Goal: Task Accomplishment & Management: Use online tool/utility

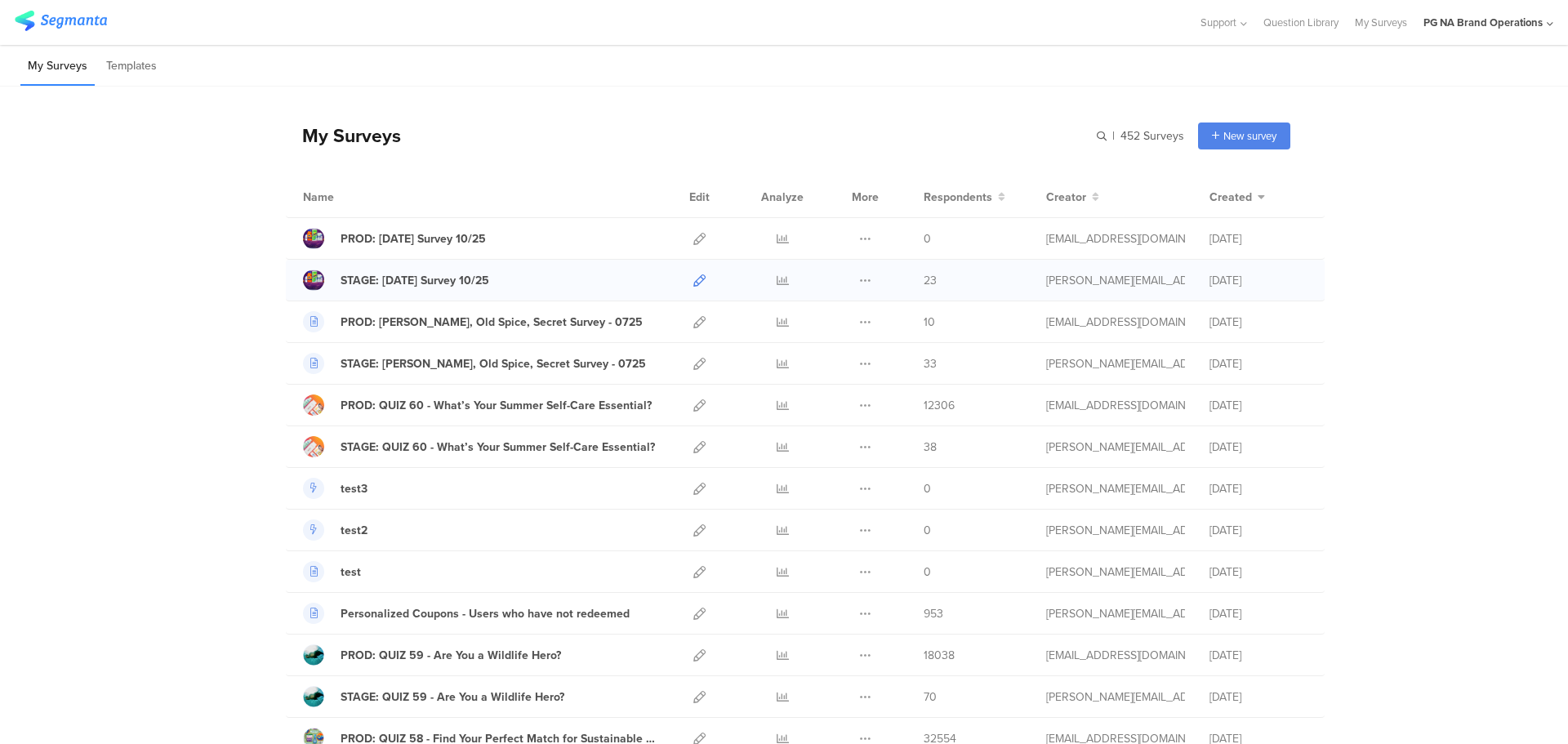
click at [694, 286] on icon at bounding box center [700, 280] width 12 height 12
click at [694, 365] on icon at bounding box center [700, 364] width 12 height 12
click at [694, 242] on icon at bounding box center [700, 238] width 12 height 12
click at [694, 326] on icon at bounding box center [700, 322] width 12 height 12
click at [694, 408] on icon at bounding box center [700, 405] width 12 height 12
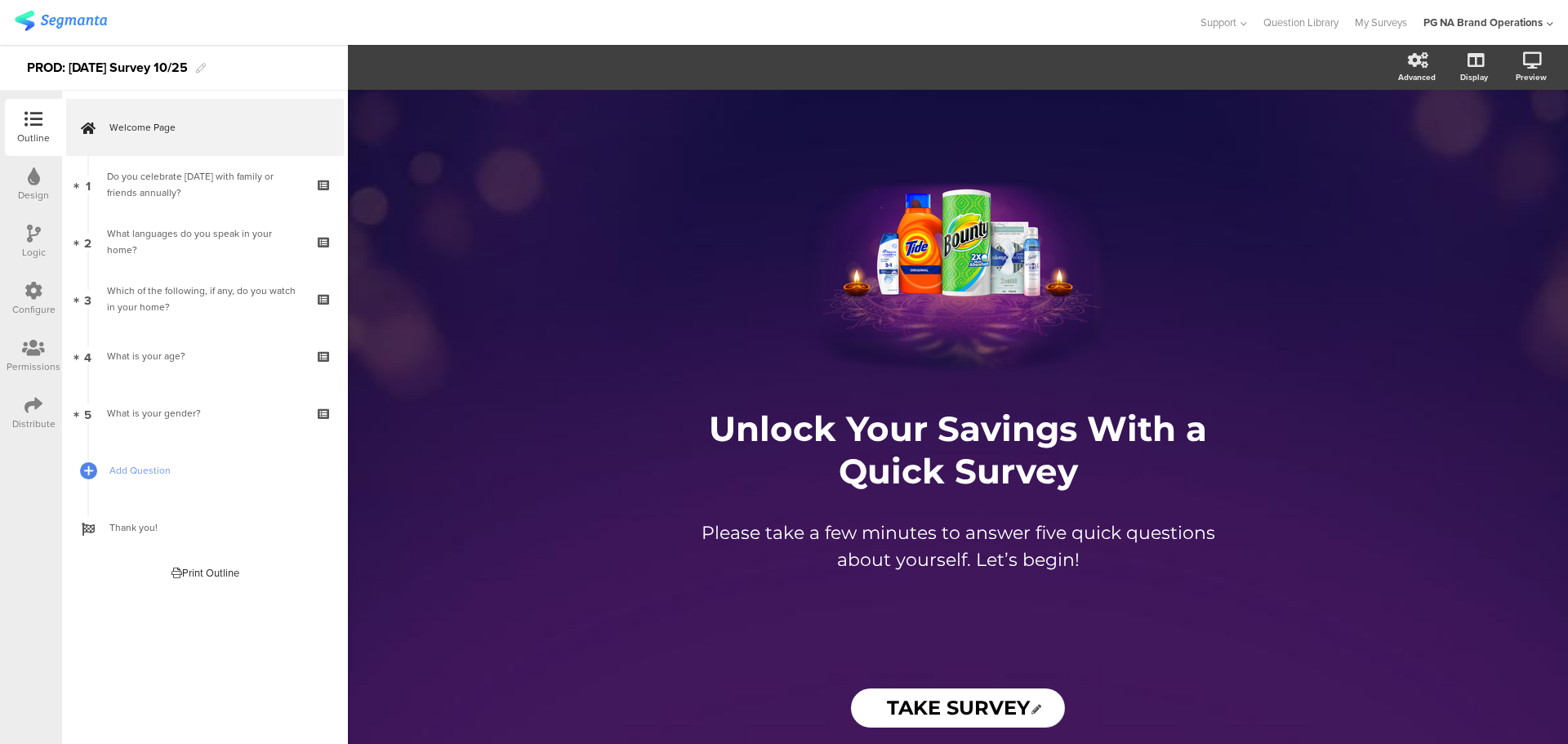
click at [57, 18] on img at bounding box center [61, 21] width 93 height 21
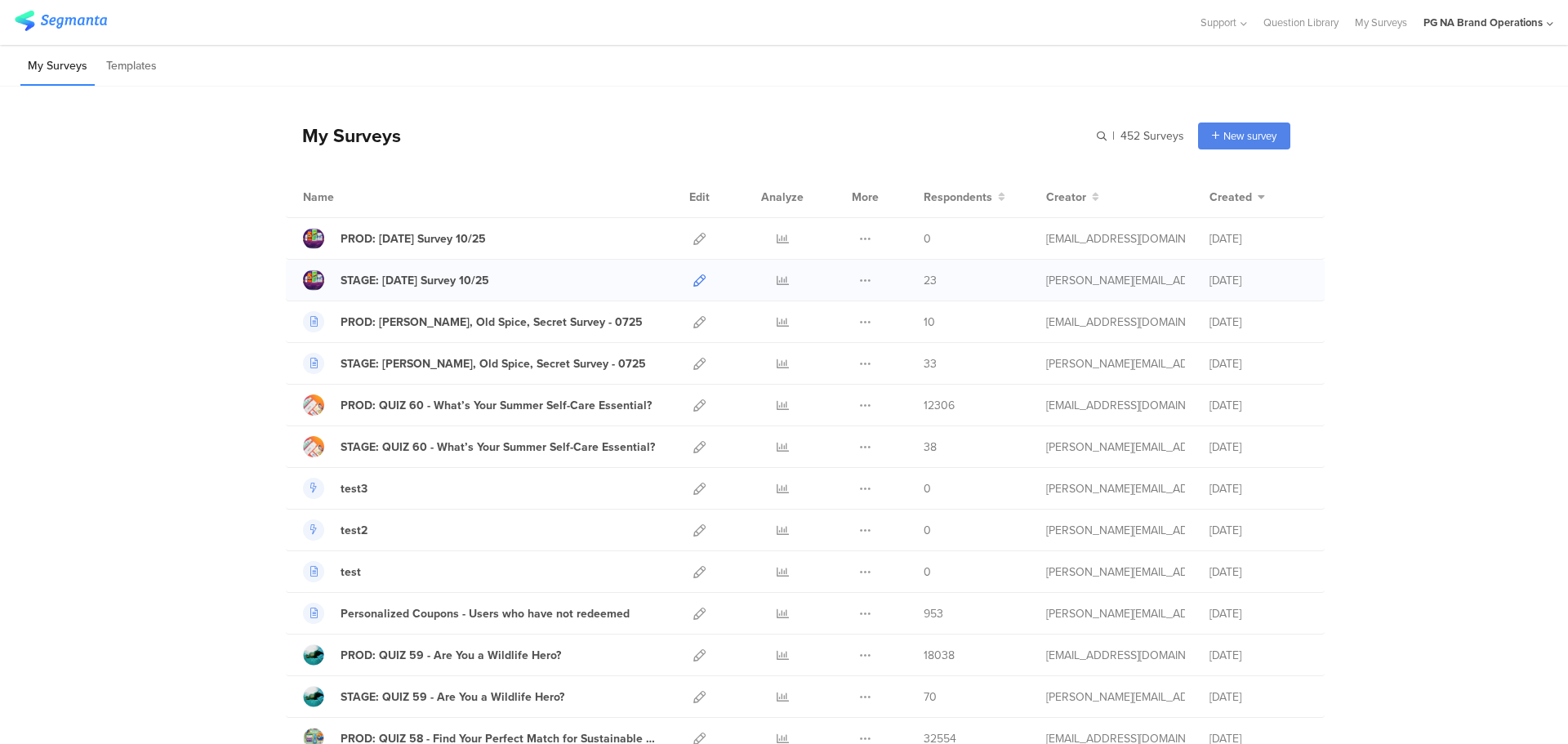
click at [695, 279] on icon at bounding box center [700, 280] width 12 height 12
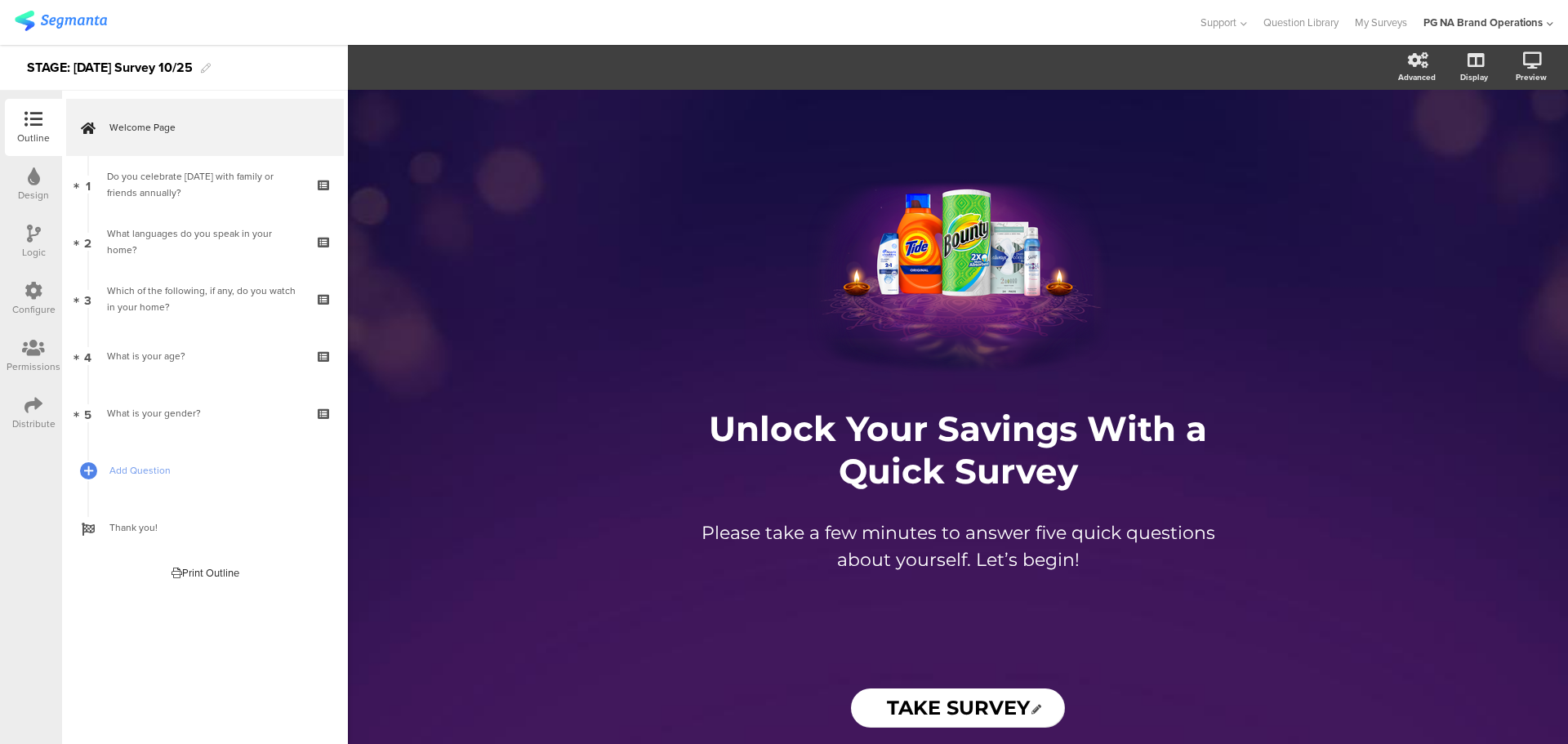
click at [34, 297] on icon at bounding box center [34, 291] width 18 height 18
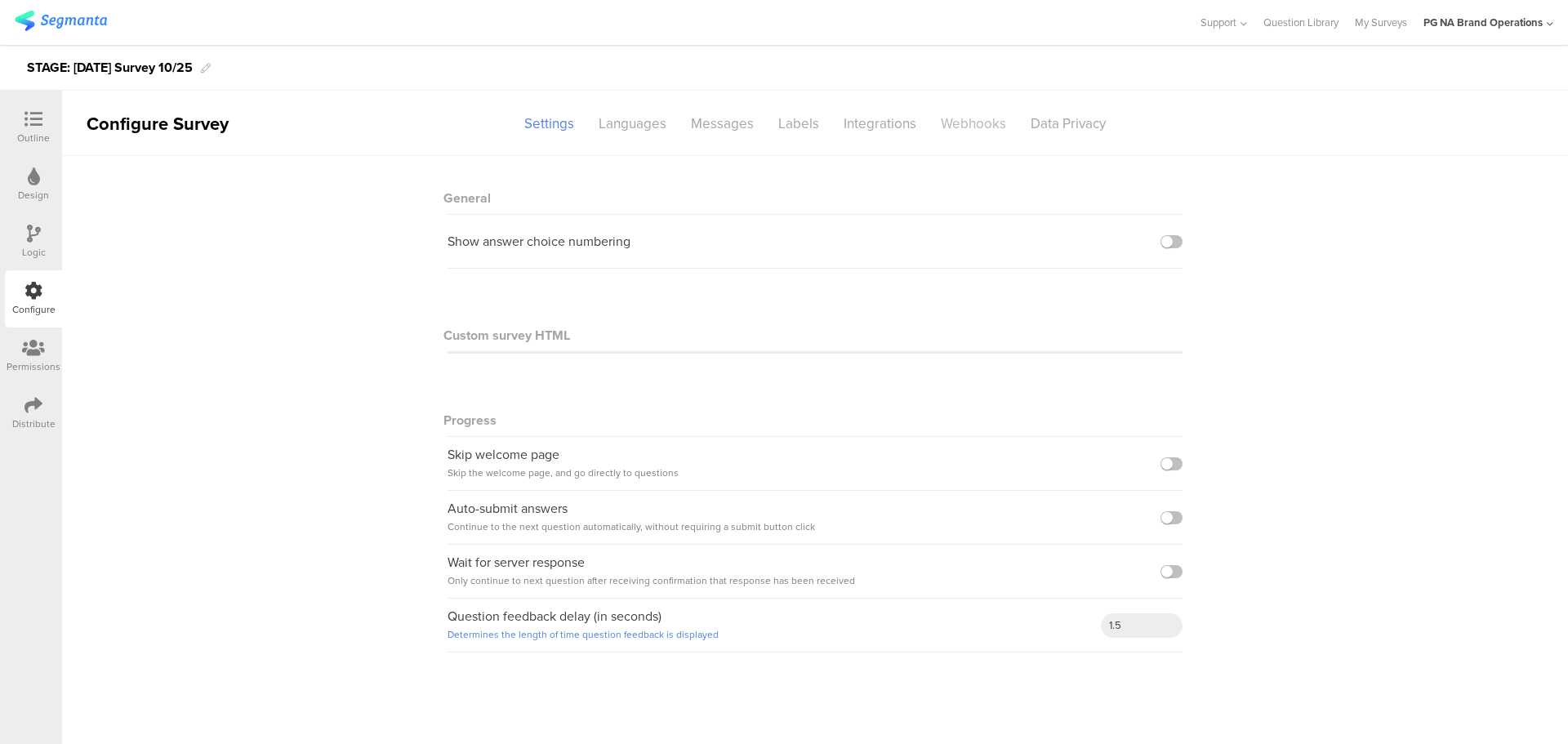
click at [967, 131] on div "Webhooks" at bounding box center [973, 123] width 90 height 29
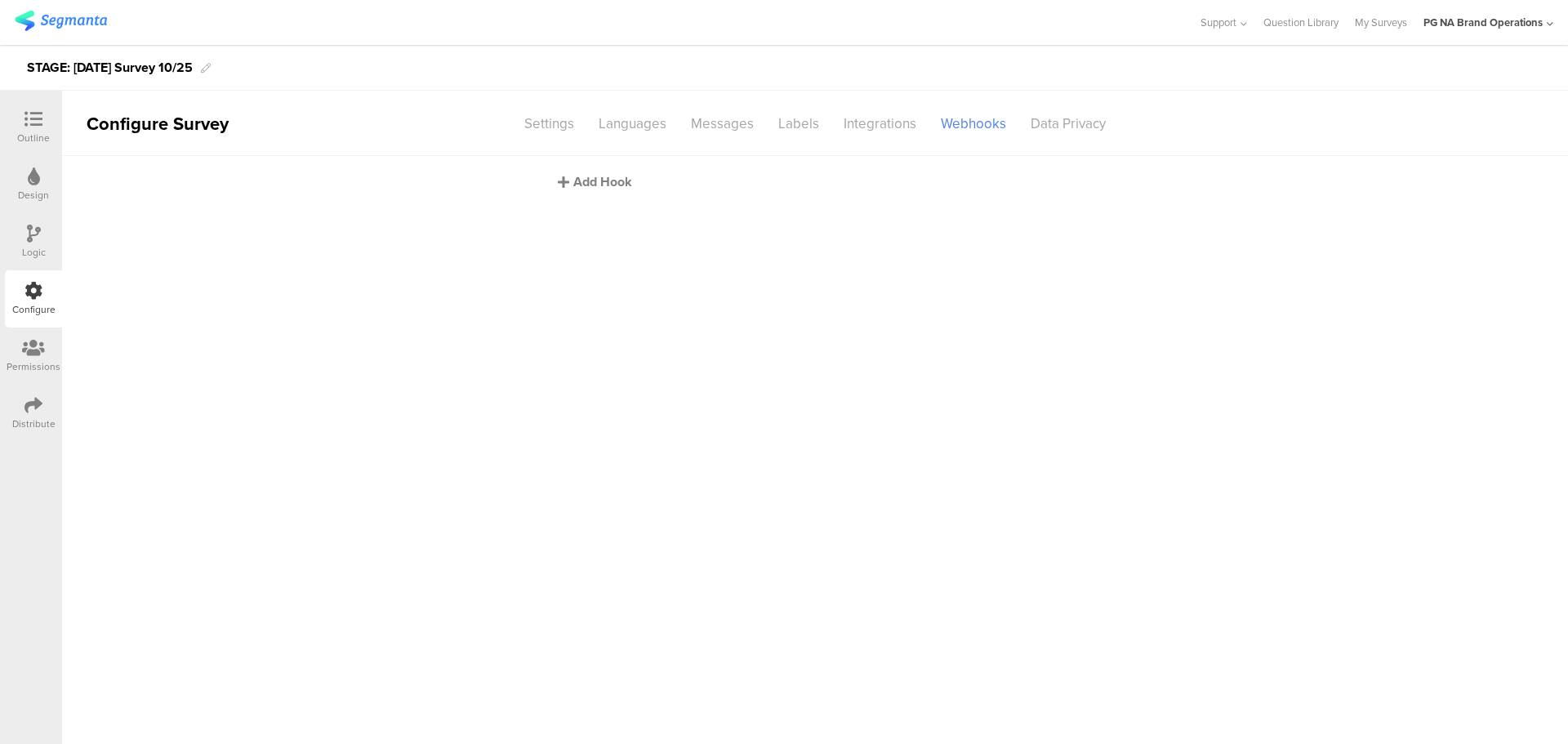
click at [594, 182] on div "Add Hook" at bounding box center [820, 181] width 523 height 19
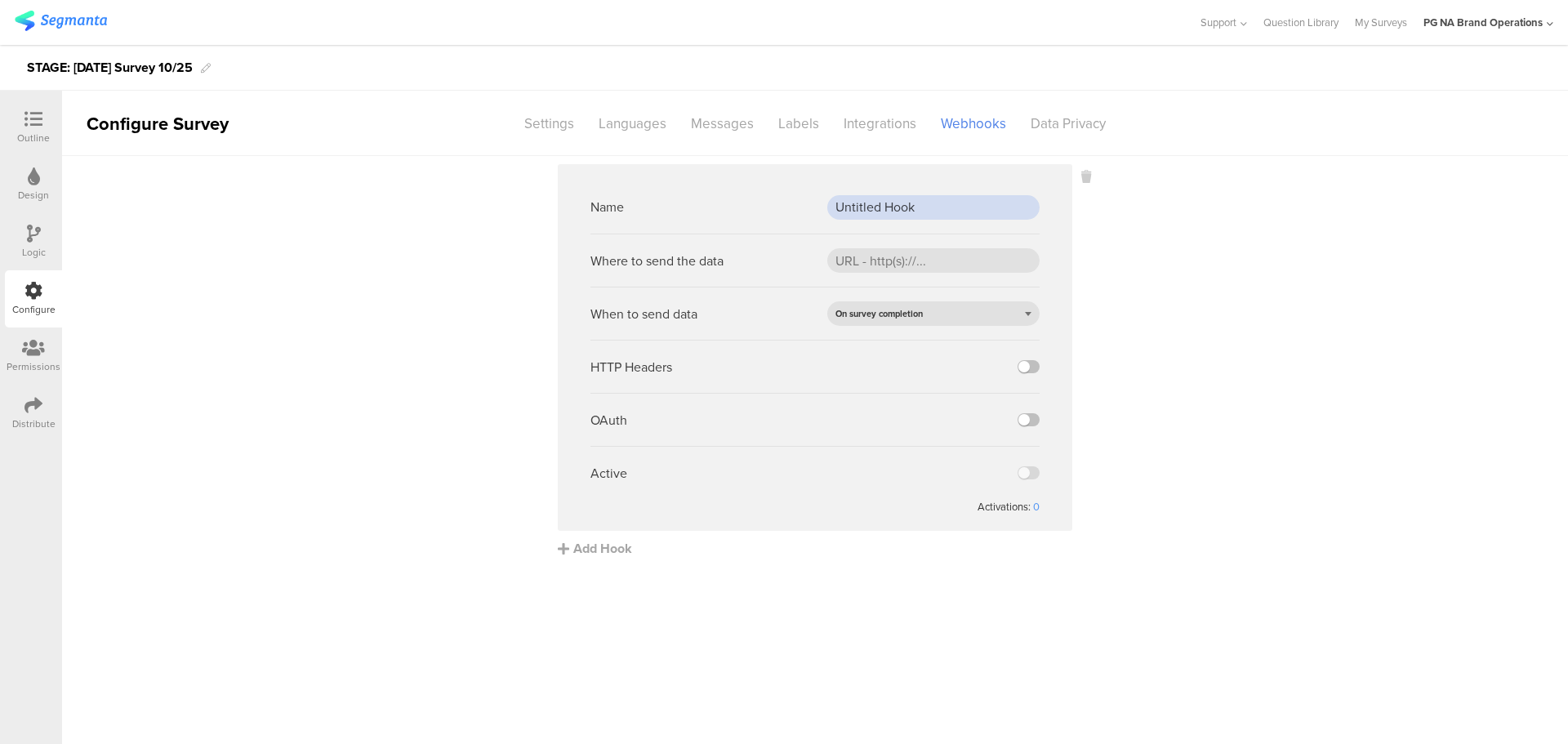
click at [873, 218] on input "Untitled Hook" at bounding box center [933, 207] width 213 height 25
paste input "CDP Events Webh"
type input "CDP Events Webhook"
click at [877, 269] on input "url" at bounding box center [933, 260] width 213 height 25
paste input "[URL][DOMAIN_NAME]"
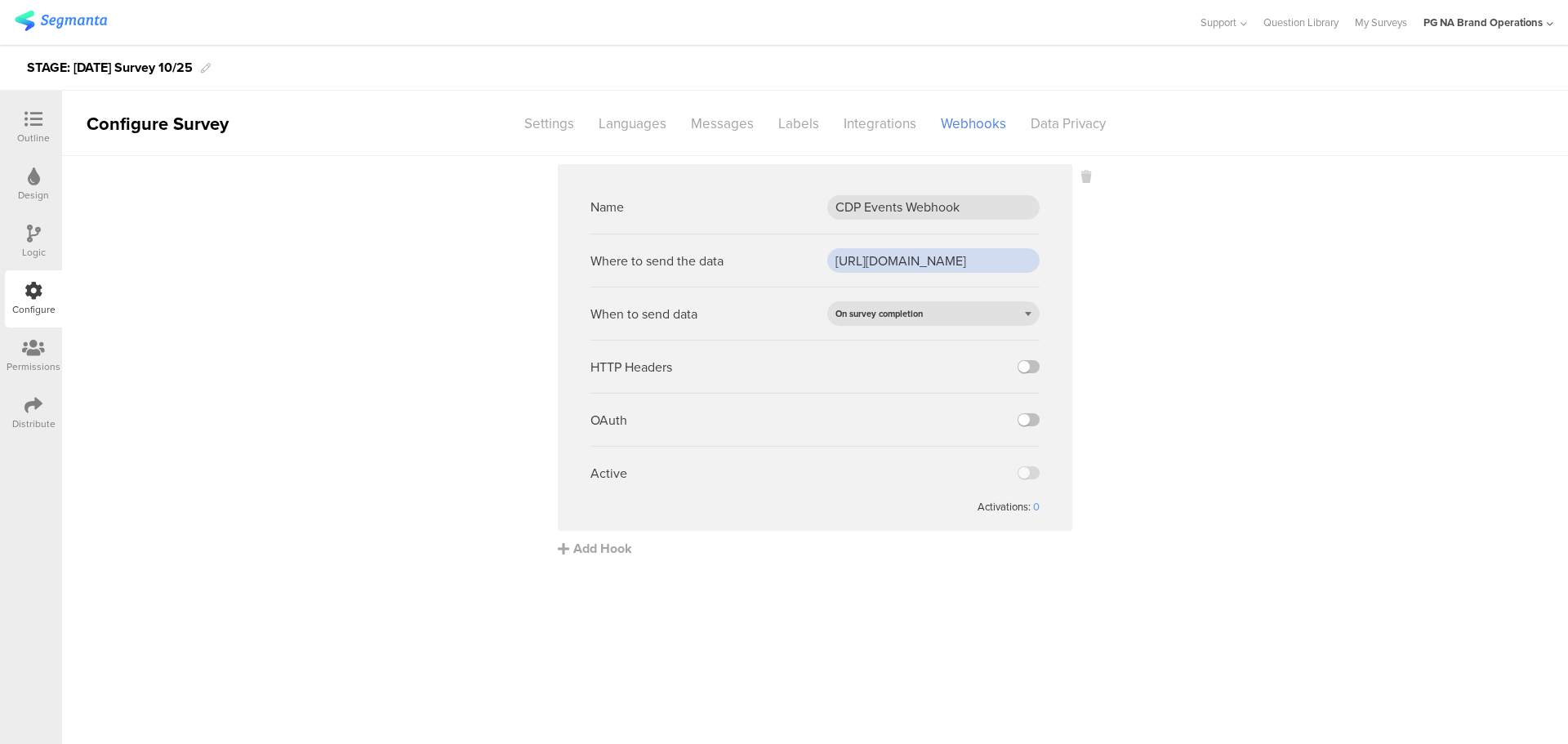
scroll to position [0, 562]
type input "[URL][DOMAIN_NAME]"
click at [944, 316] on div "On survey completion" at bounding box center [933, 313] width 213 height 25
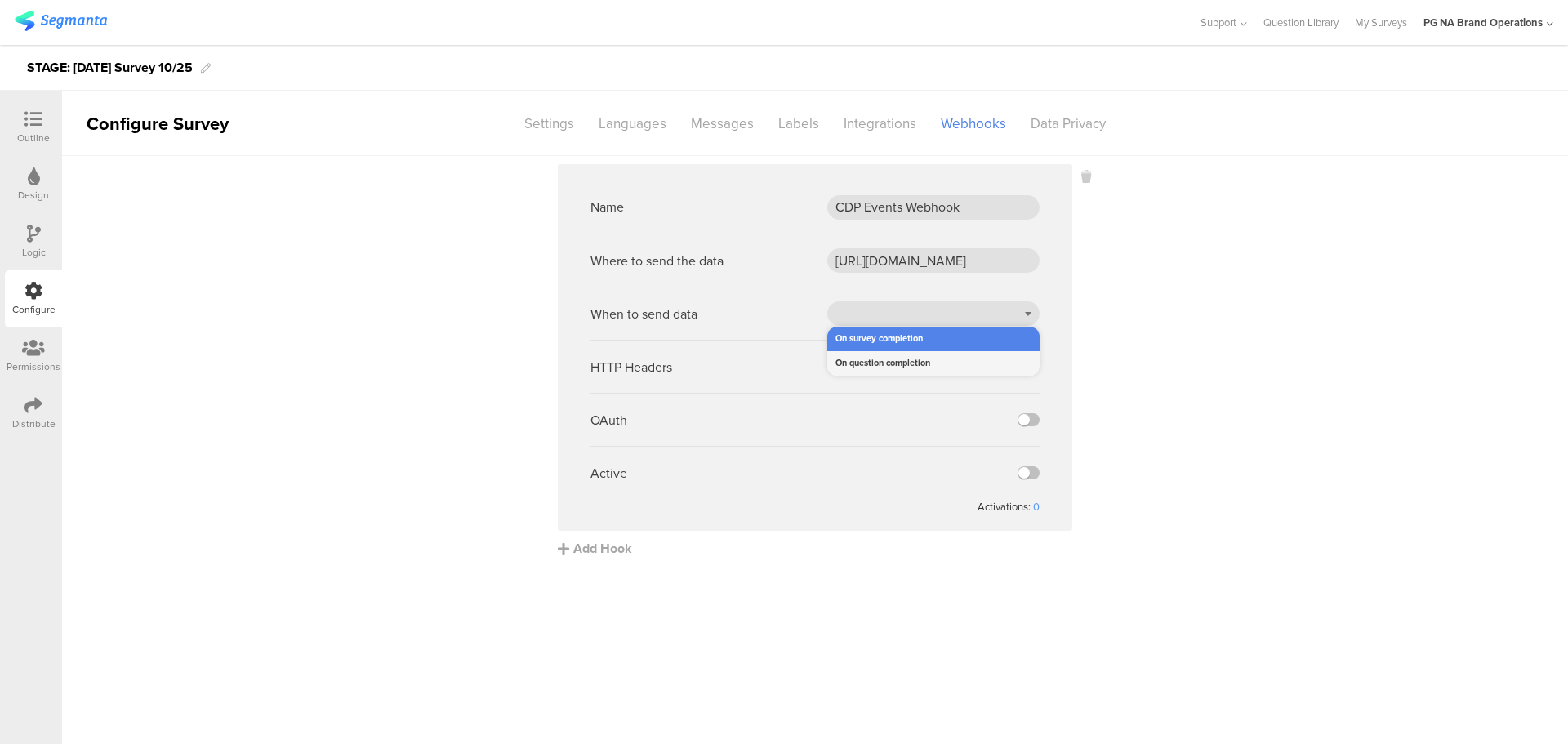
click at [896, 360] on div "On question completion" at bounding box center [933, 364] width 213 height 25
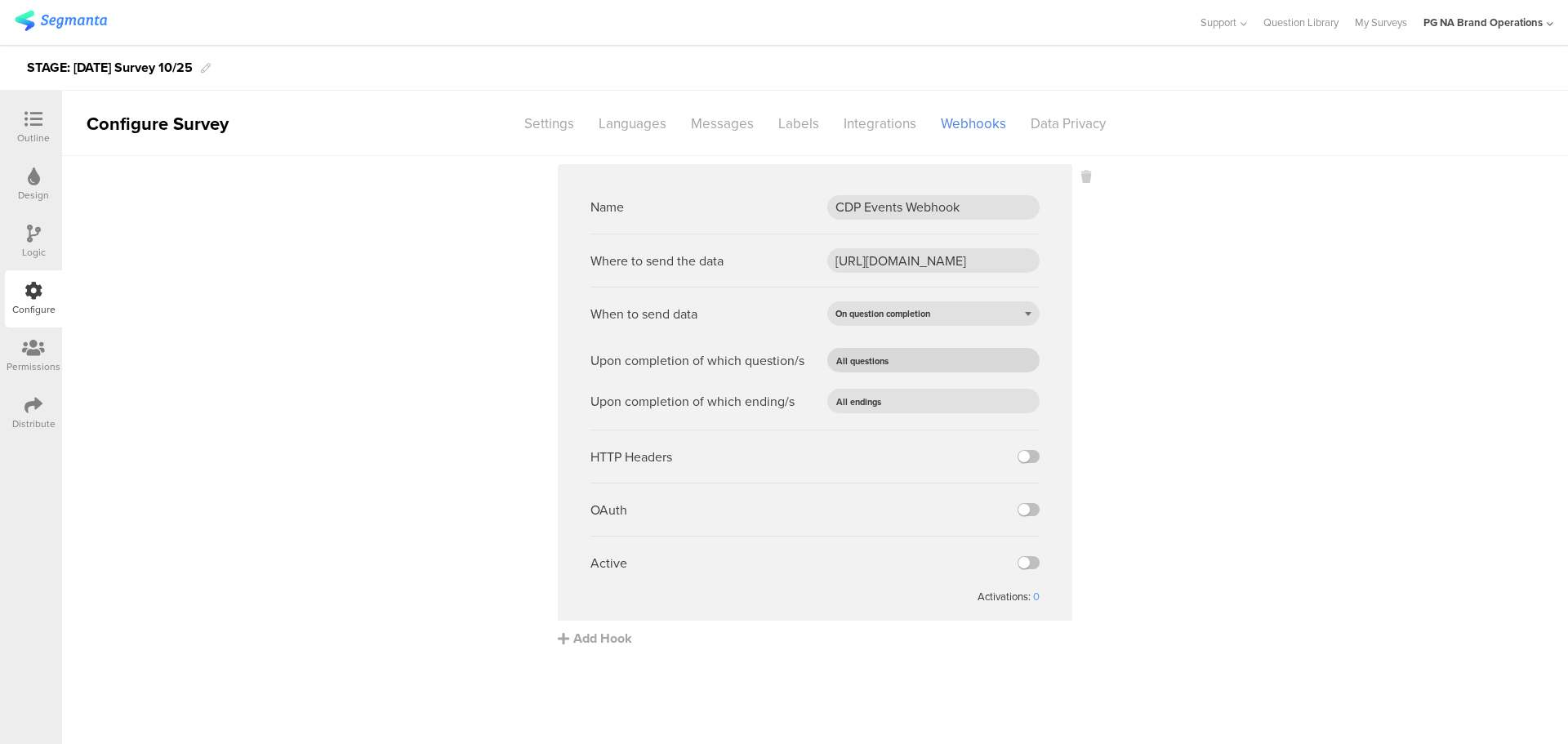
click at [890, 363] on span "All questions" at bounding box center [862, 360] width 54 height 25
click at [1071, 355] on sg-webhook-editor "Name CDP Events Webhook Where to send the data https://fn.segmentapis.com/?b=dU…" at bounding box center [815, 393] width 514 height 456
click at [1034, 562] on label at bounding box center [1029, 563] width 22 height 13
click at [0, 0] on input "checkbox" at bounding box center [0, 0] width 0 height 0
click at [498, 501] on sg-webhook-settings "Name CDP Events Webhook Where to send the data https://fn.segmentapis.com/?b=dU…" at bounding box center [815, 406] width 1506 height 484
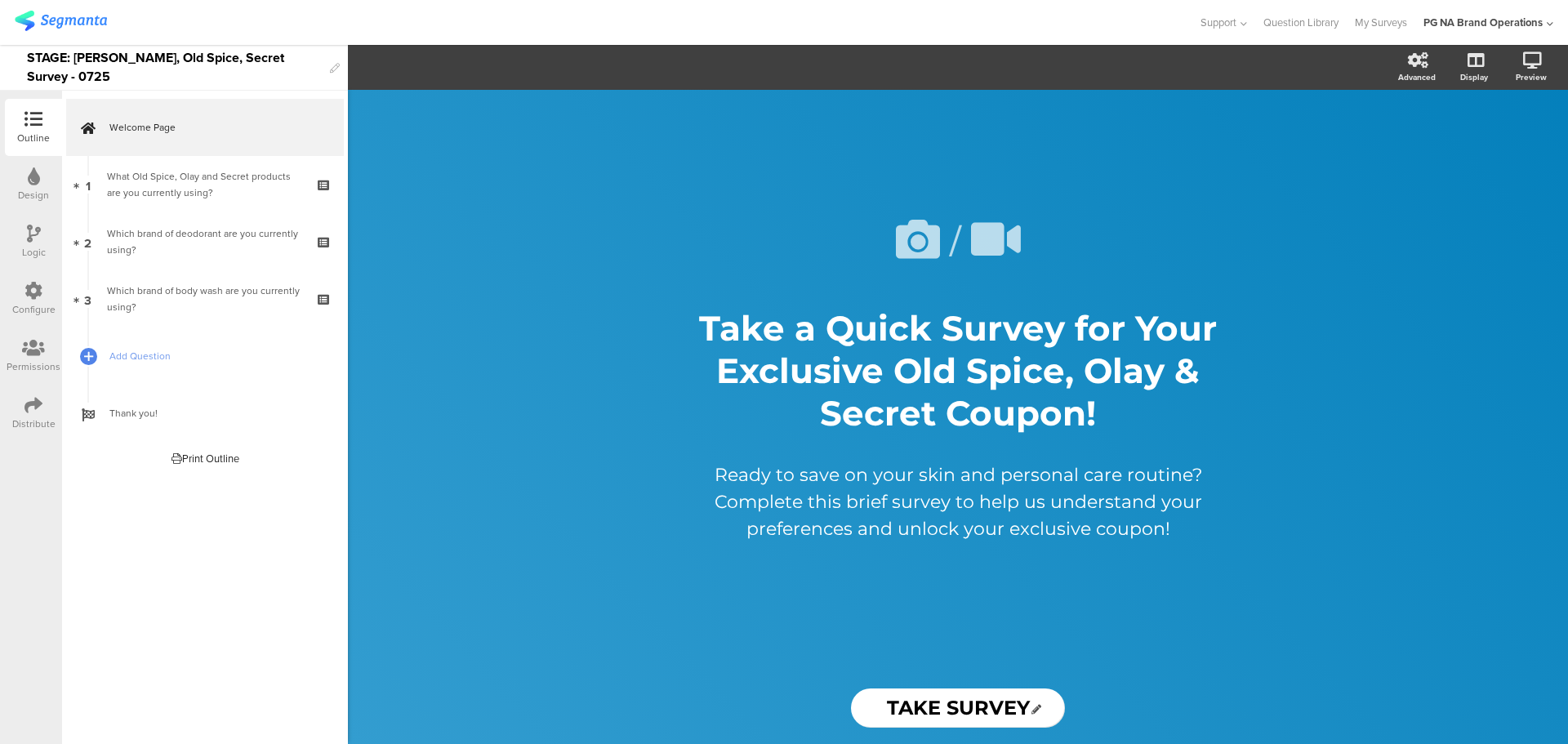
click at [33, 308] on div "Configure" at bounding box center [34, 309] width 43 height 15
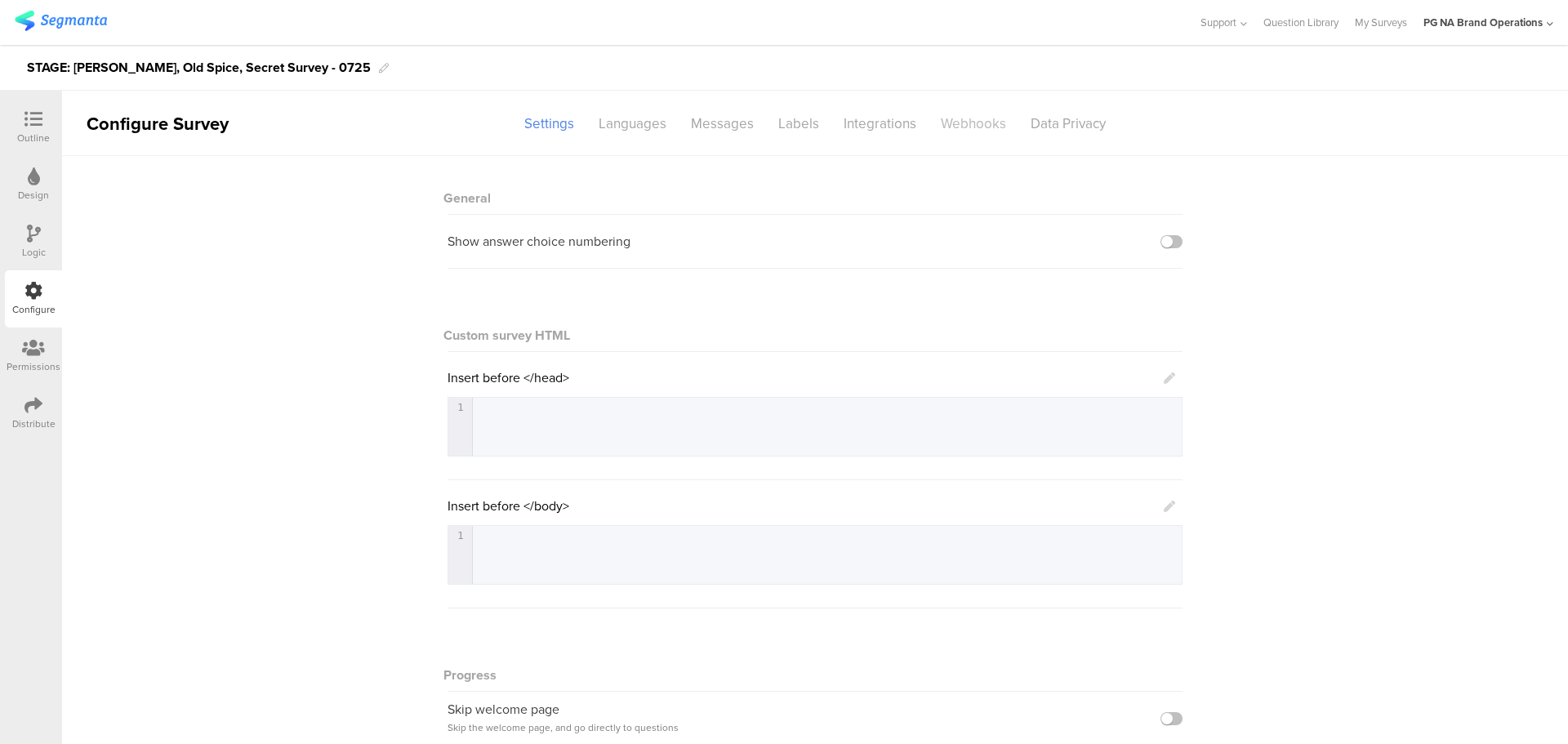
click at [959, 122] on div "Webhooks" at bounding box center [973, 123] width 90 height 29
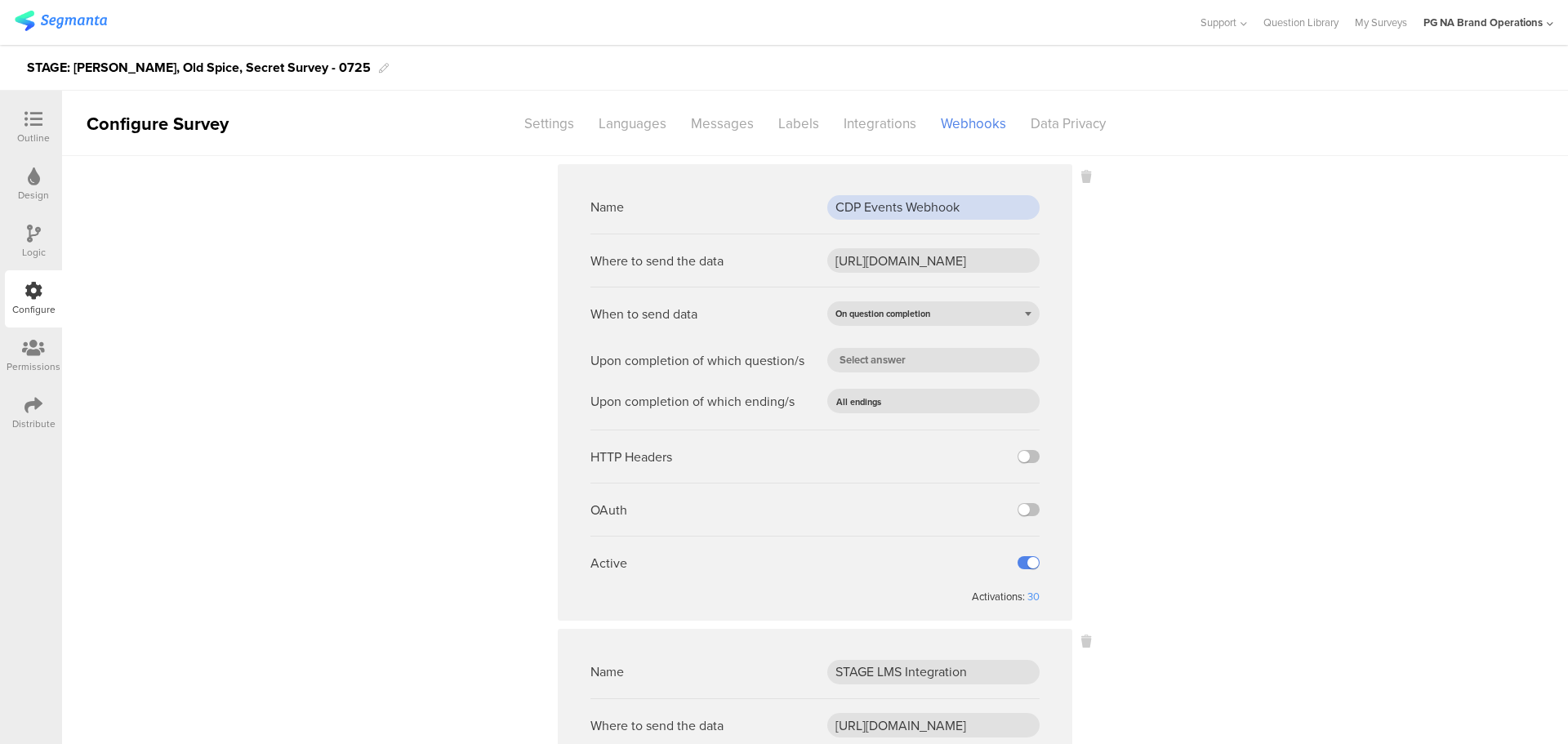
click at [881, 205] on input "CDP Events Webhook" at bounding box center [933, 207] width 213 height 25
click at [867, 264] on input "https://fn.segmentapis.com/?b=dURyUXBBcE5XTWhnc2pKalV5WEZ2ZDo6SUNOVnR5a2htUTJwY…" at bounding box center [933, 260] width 213 height 25
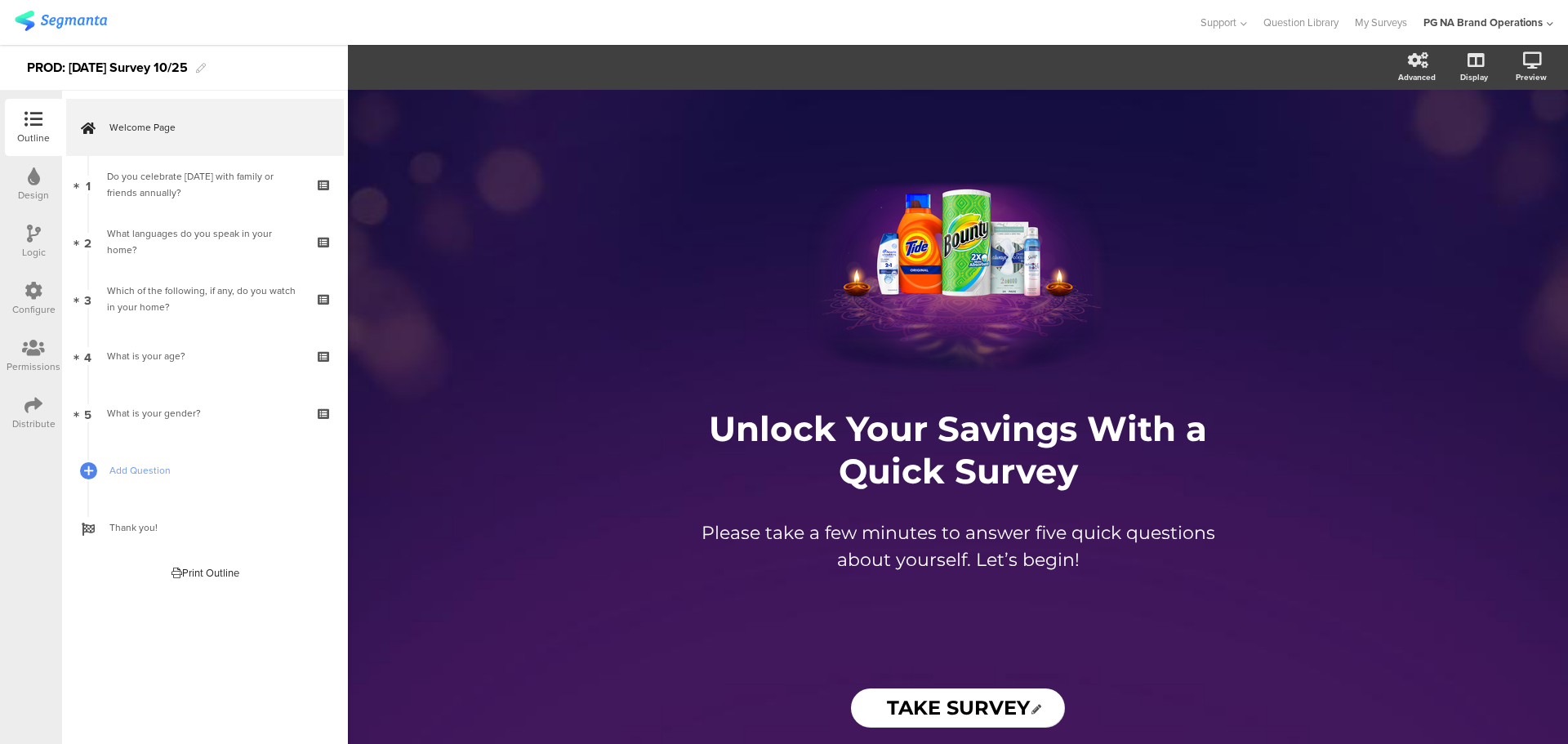
click at [29, 317] on div "Configure" at bounding box center [33, 298] width 57 height 57
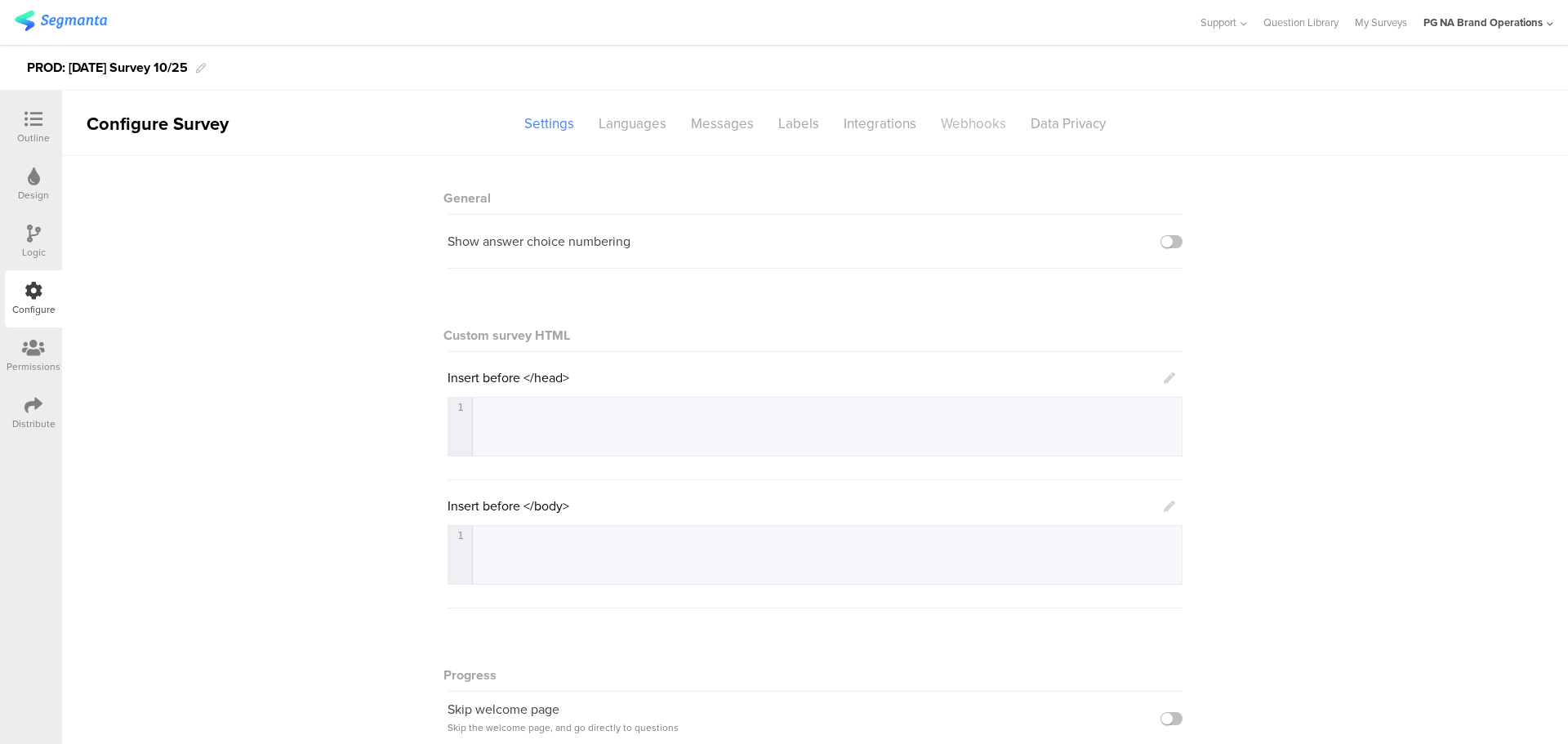
click at [949, 123] on div "Webhooks" at bounding box center [973, 123] width 90 height 29
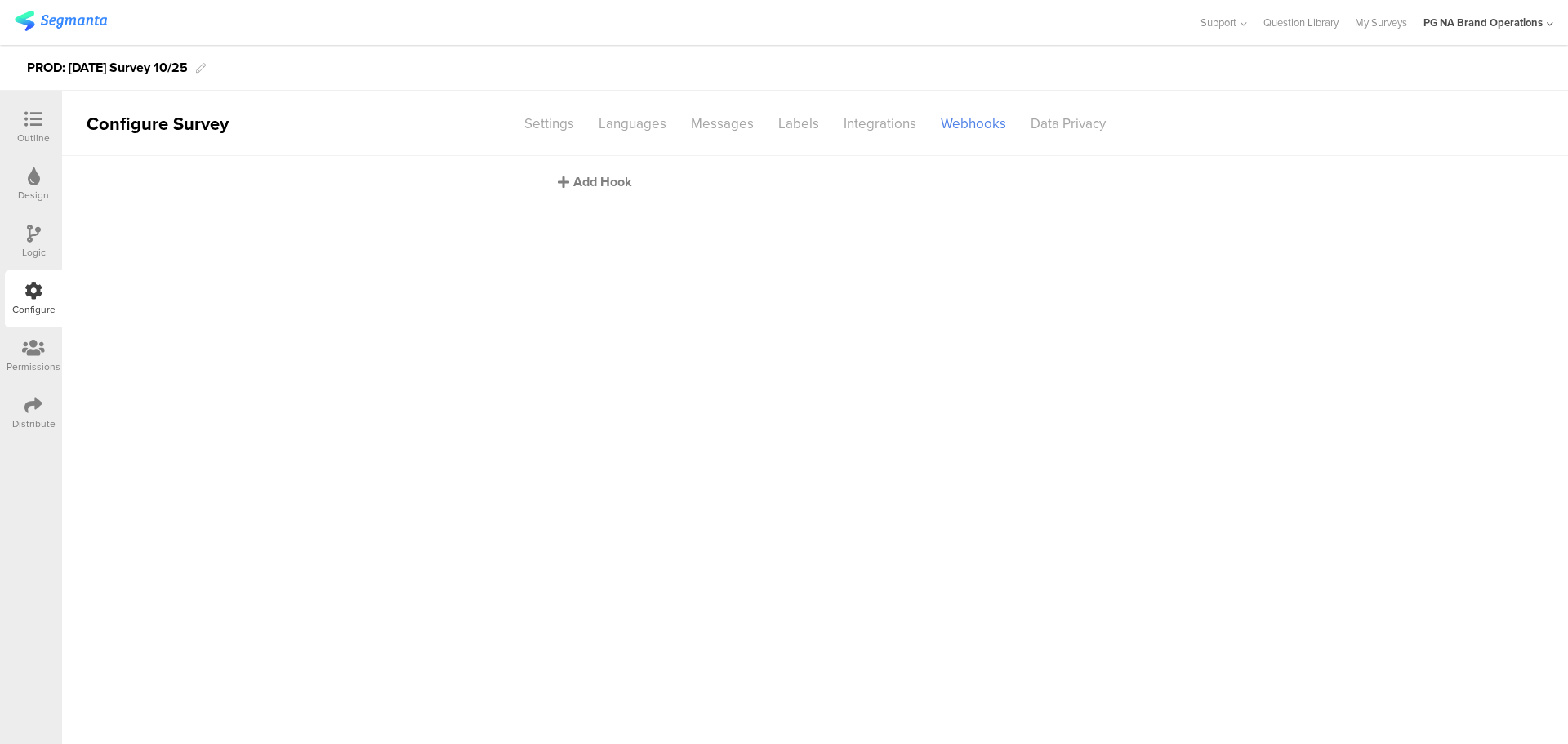
click at [589, 183] on div "Add Hook" at bounding box center [820, 181] width 523 height 19
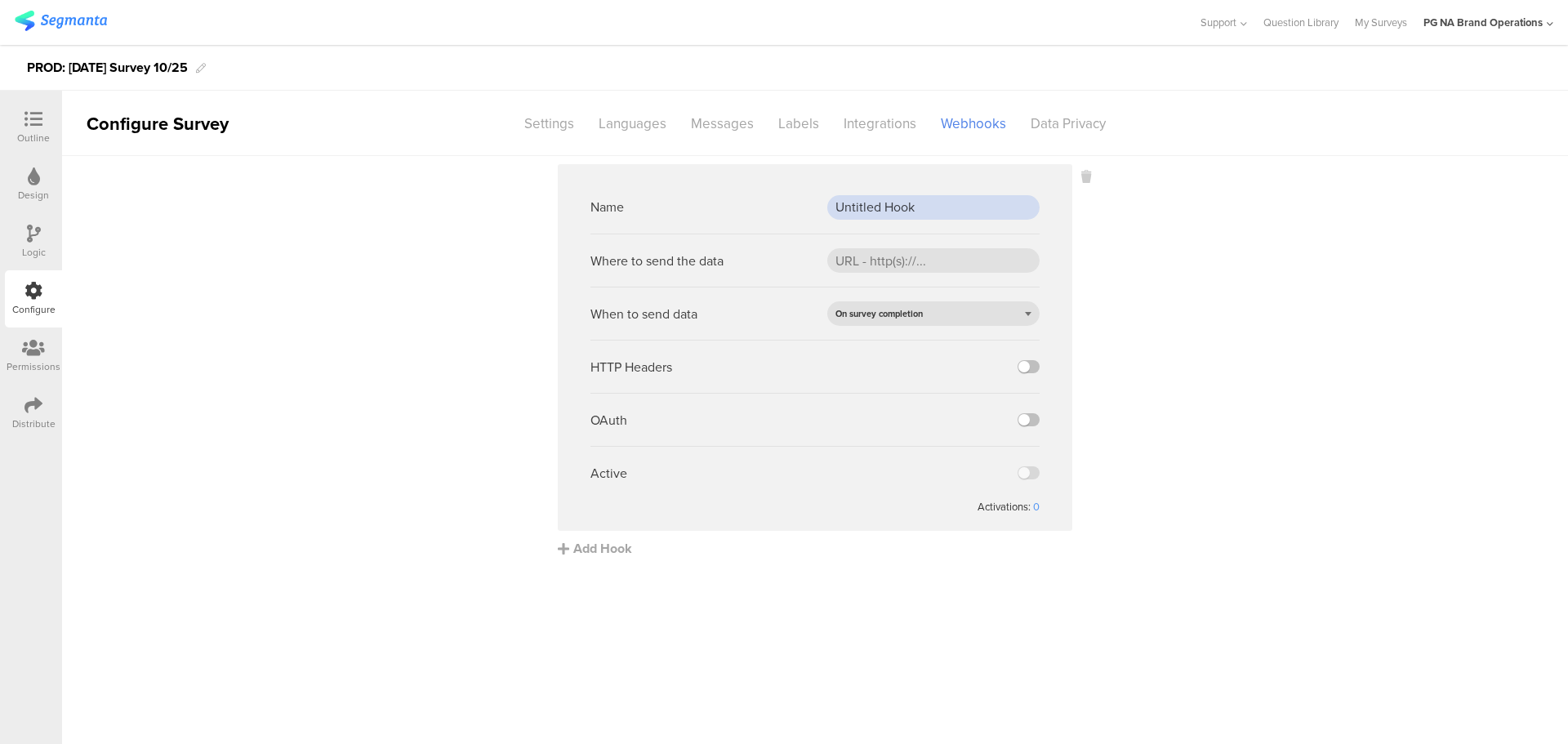
click at [909, 214] on input "Untitled Hook" at bounding box center [933, 207] width 213 height 25
paste input "CDP Events Webh"
type input "CDP Events Webhook"
click at [872, 260] on input "url" at bounding box center [933, 260] width 213 height 25
paste input "[URL][DOMAIN_NAME]"
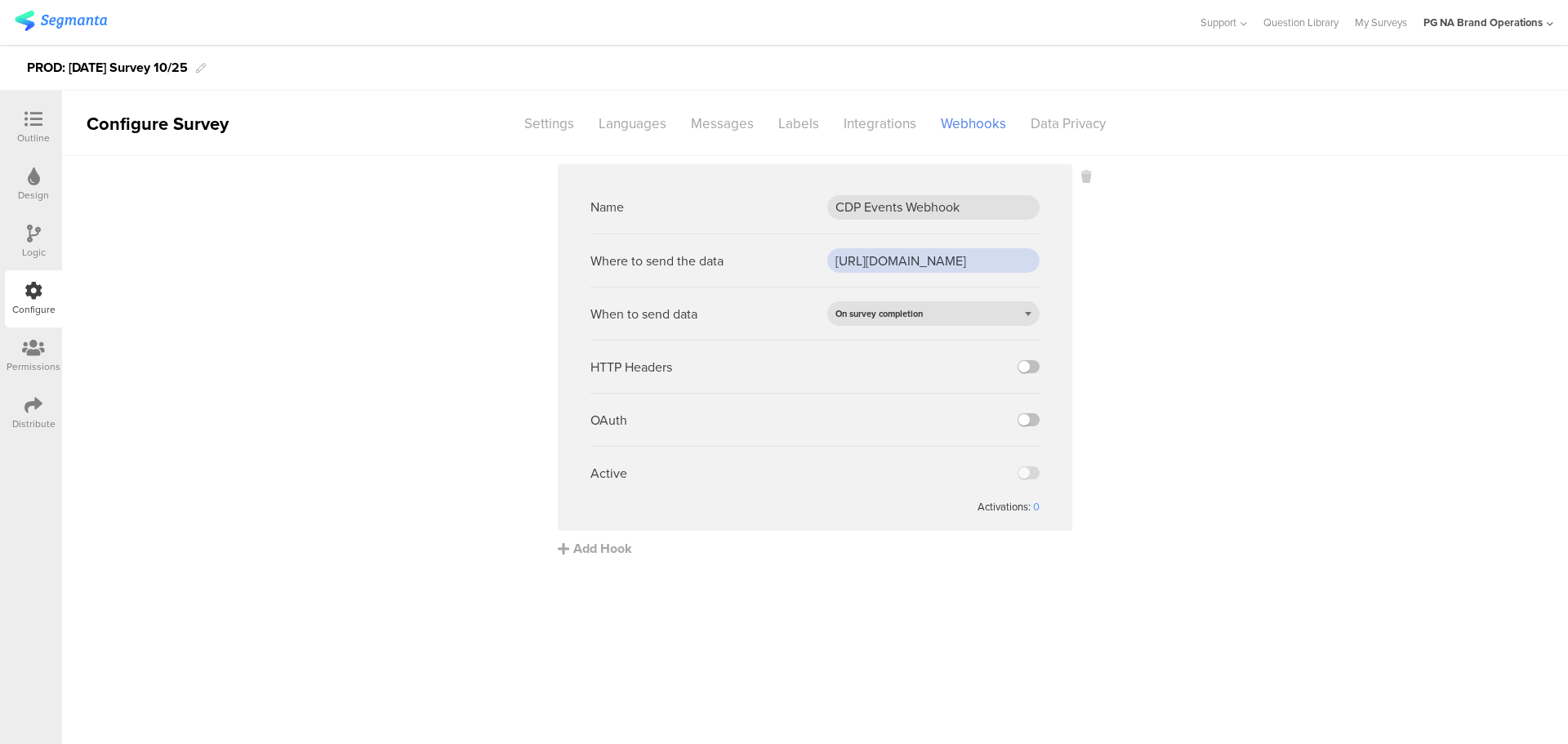
scroll to position [0, 562]
type input "[URL][DOMAIN_NAME]"
click at [1179, 284] on sg-webhook-settings "Name CDP Events [GEOGRAPHIC_DATA] Where to send the data [URL][DOMAIN_NAME] Whe…" at bounding box center [815, 361] width 1506 height 393
click at [1031, 466] on label at bounding box center [1029, 473] width 22 height 13
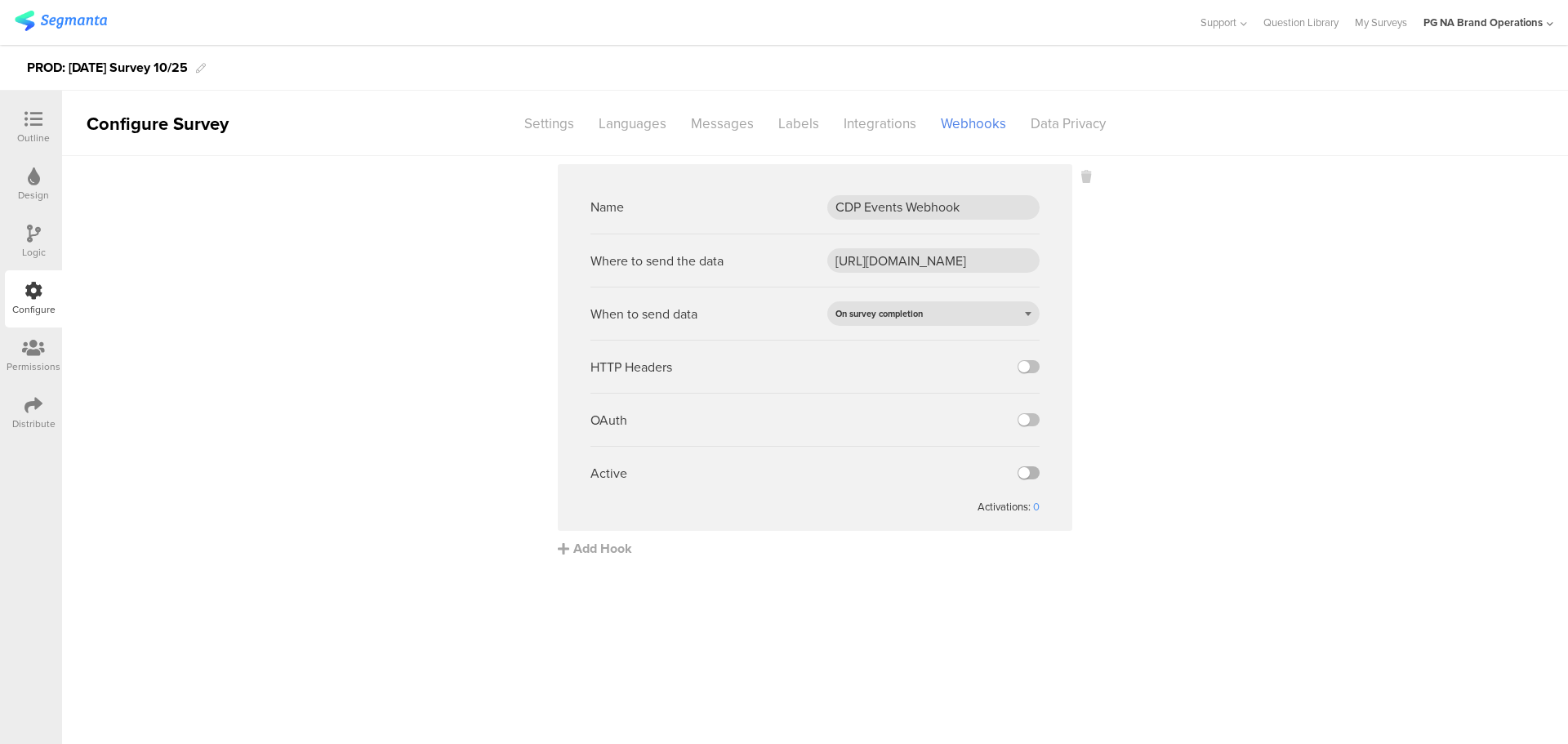
click at [0, 0] on input "checkbox" at bounding box center [0, 0] width 0 height 0
click at [986, 317] on div "On survey completion" at bounding box center [933, 313] width 213 height 25
click at [902, 359] on div "On question completion" at bounding box center [933, 364] width 213 height 25
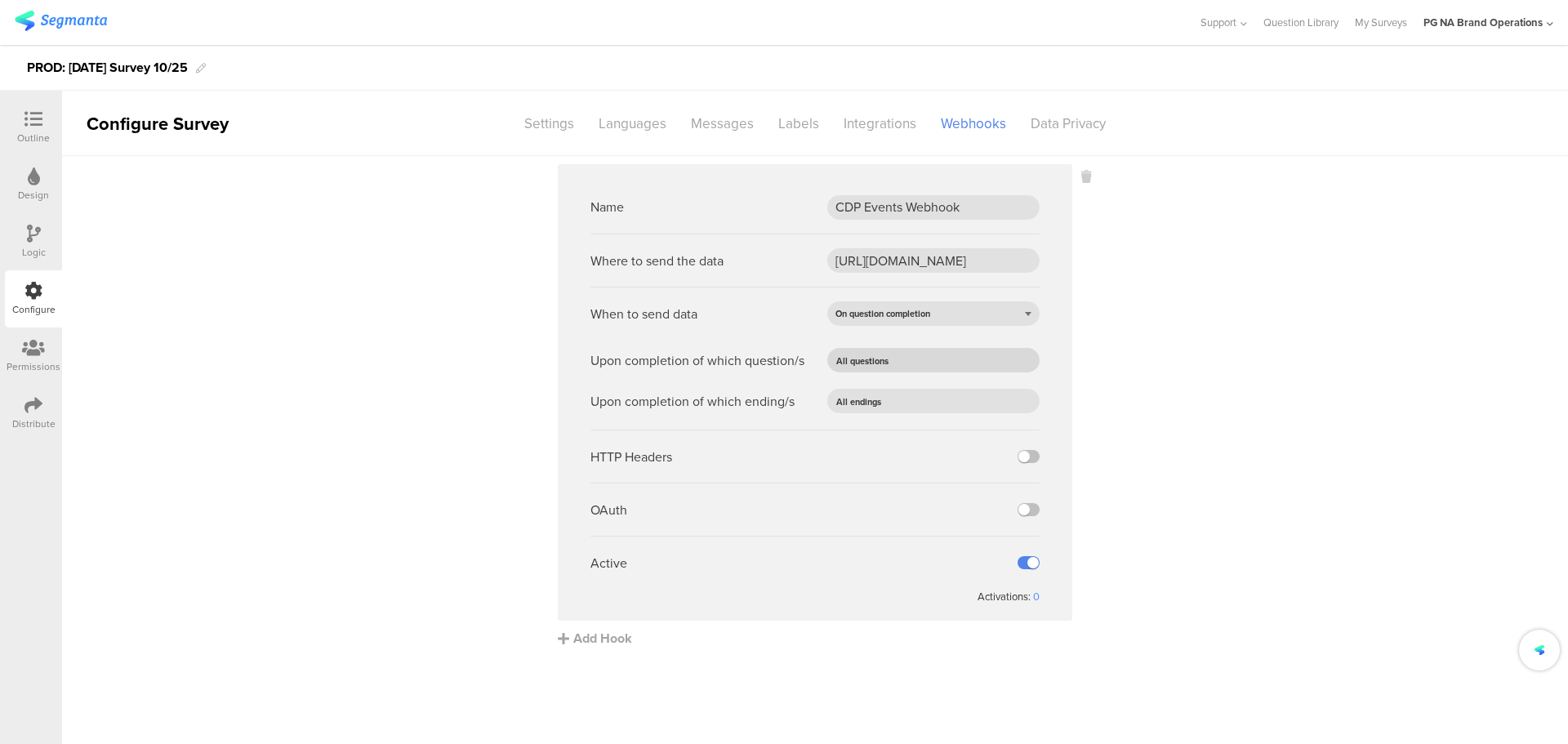
click at [937, 359] on input "text" at bounding box center [957, 360] width 128 height 23
click at [1084, 344] on sg-webhook-settings "Name CDP Events [GEOGRAPHIC_DATA] Where to send the data [URL][DOMAIN_NAME] Whe…" at bounding box center [815, 406] width 1506 height 484
click at [451, 333] on sg-webhook-settings "Name CDP Events Webhook Where to send the data https://fn.segmentapis.com/?b=dU…" at bounding box center [815, 406] width 1506 height 484
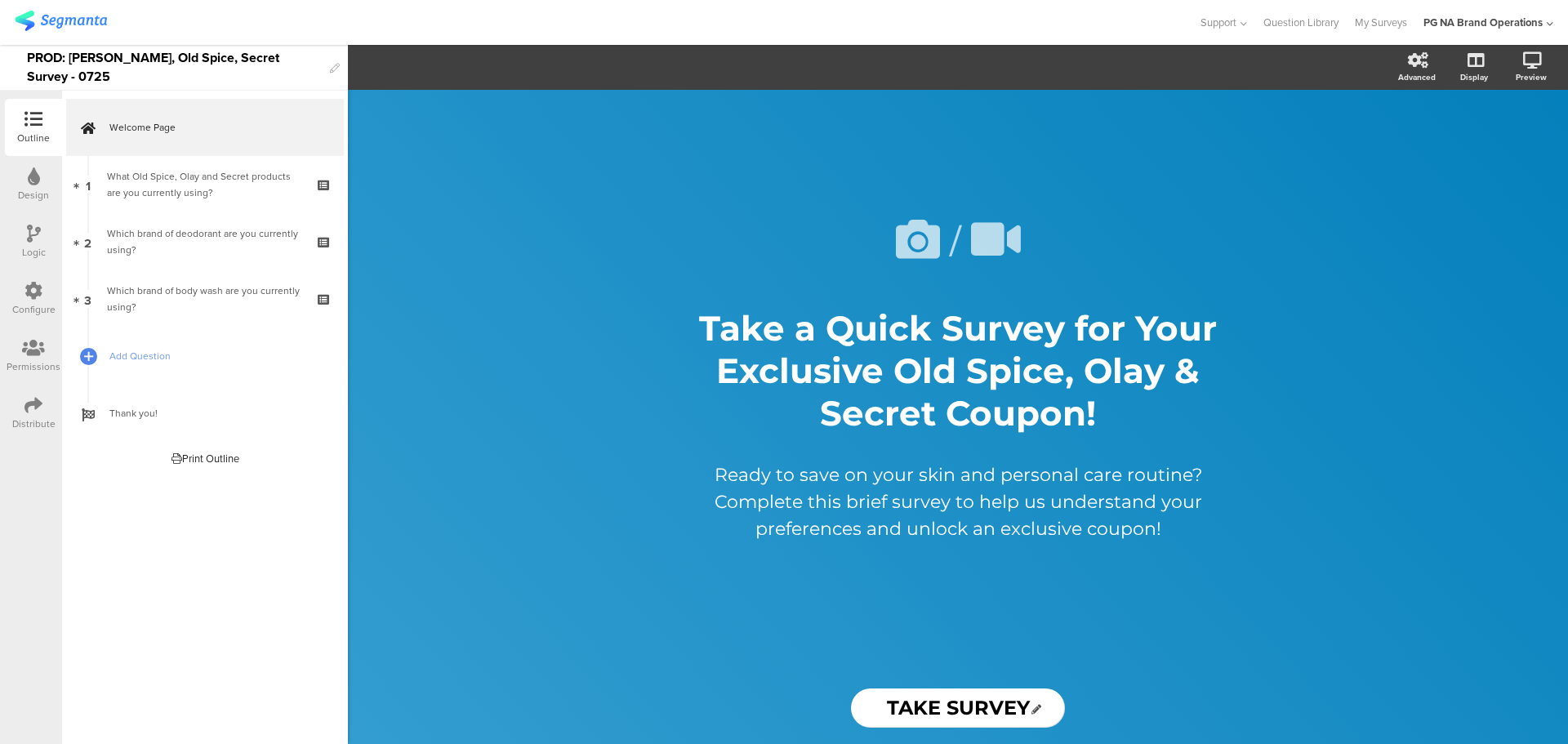
click at [24, 292] on div "Configure" at bounding box center [33, 298] width 57 height 57
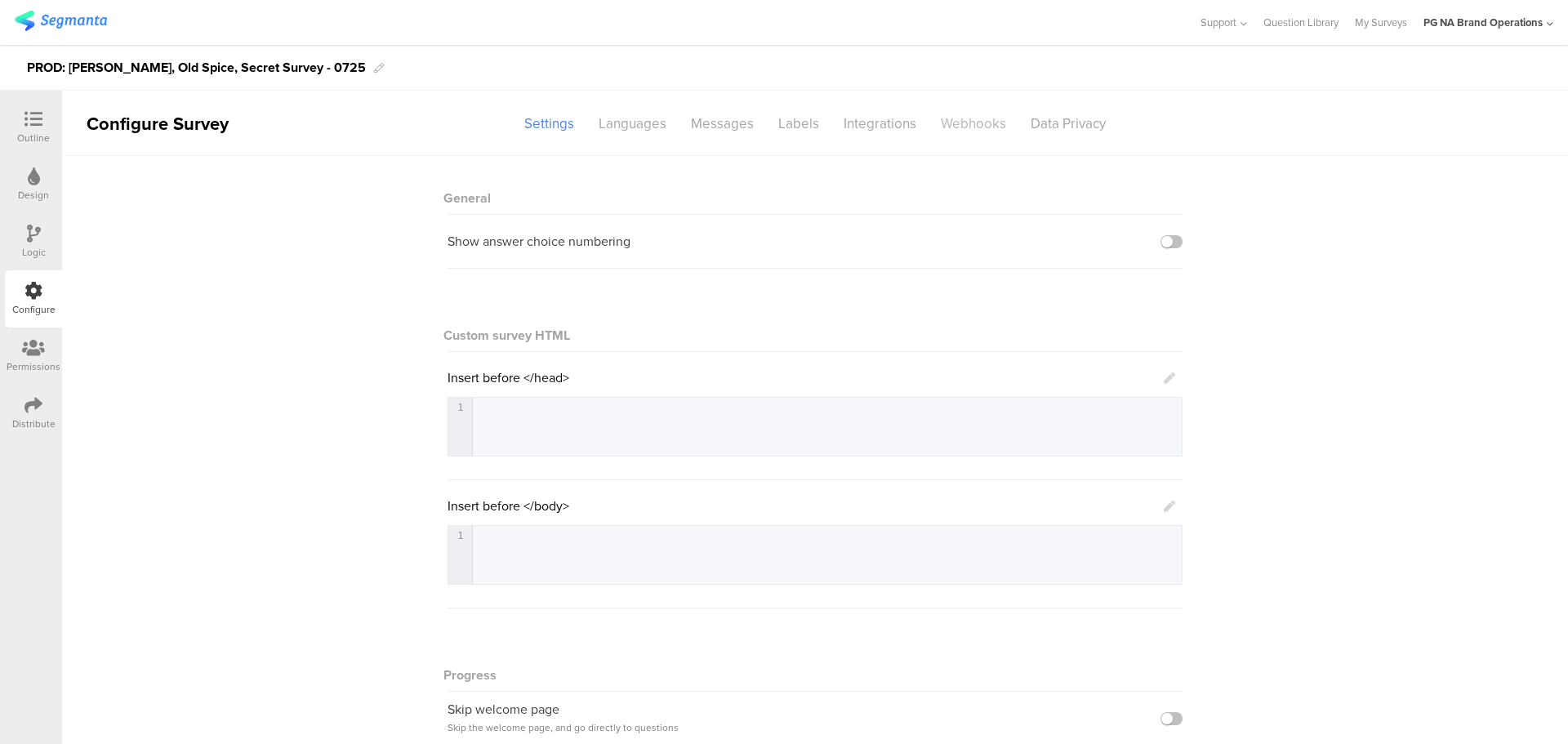
click at [942, 120] on div "Webhooks" at bounding box center [973, 123] width 90 height 29
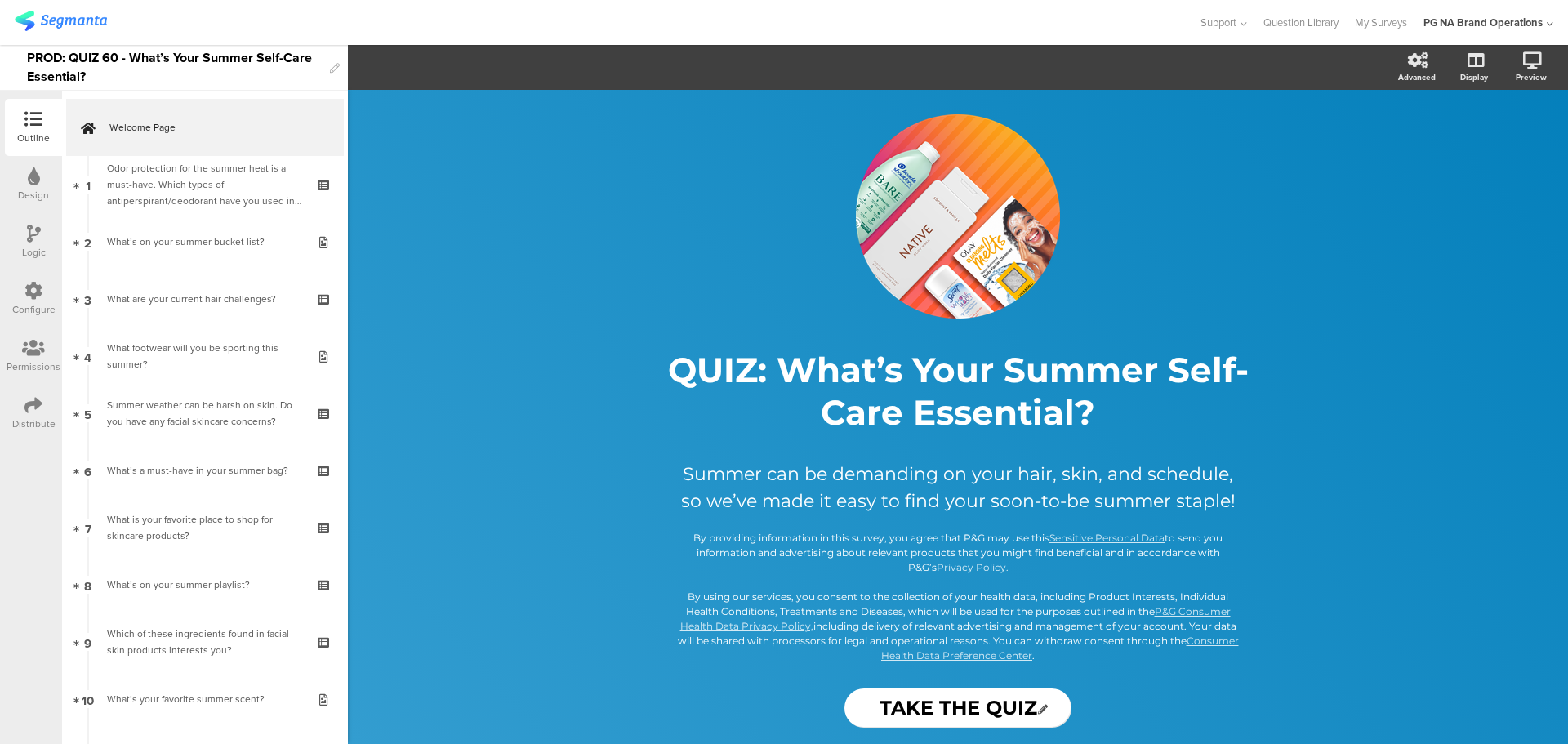
click at [22, 313] on div "Configure" at bounding box center [34, 309] width 43 height 15
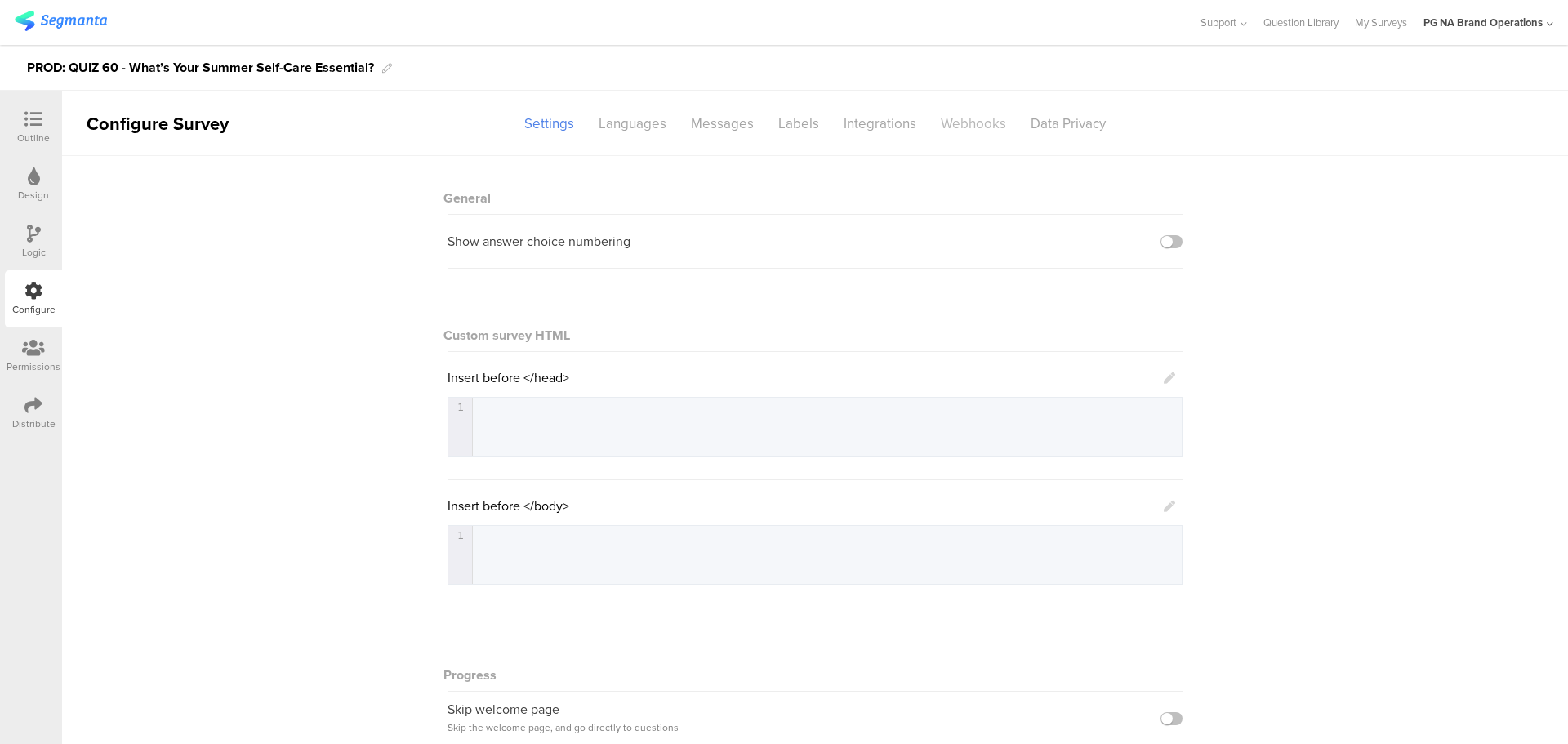
click at [970, 126] on div "Webhooks" at bounding box center [973, 123] width 90 height 29
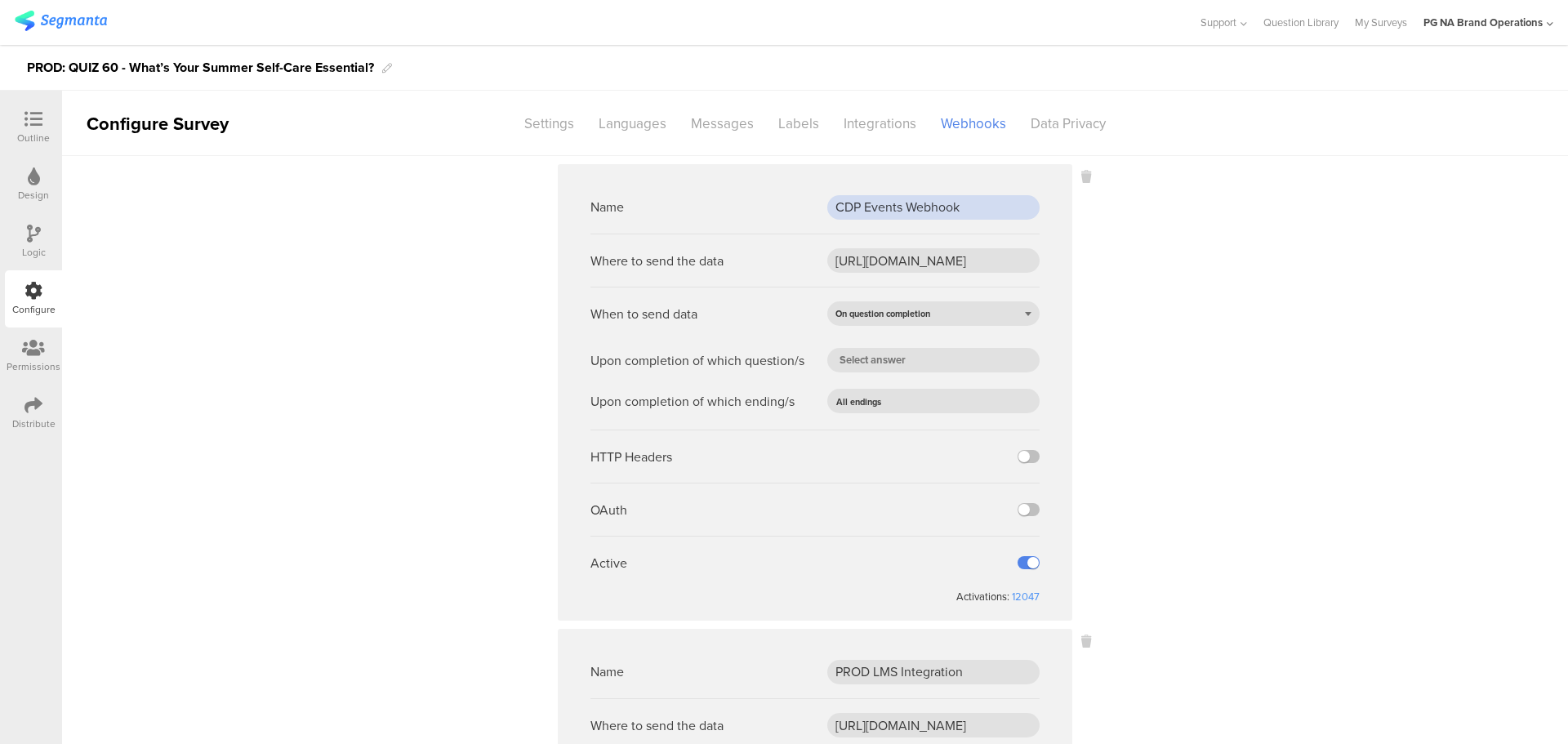
click at [868, 211] on input "CDP Events Webhook" at bounding box center [933, 207] width 213 height 25
click at [883, 250] on input "[URL][DOMAIN_NAME]" at bounding box center [933, 260] width 213 height 25
